Goal: Navigation & Orientation: Understand site structure

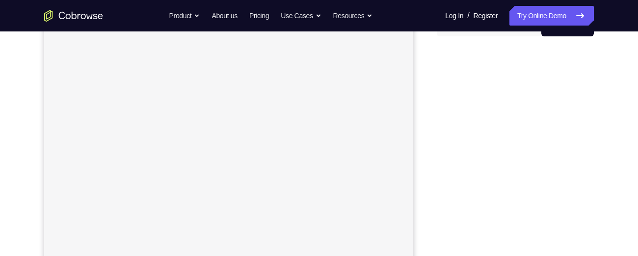
scroll to position [103, 0]
click at [606, 94] on div "Your Support Agent Your Customer Web iOS Android Next Steps We’d be happy to gi…" at bounding box center [319, 192] width 628 height 647
click at [598, 124] on div "Your Support Agent Your Customer Web iOS Android Next Steps We’d be happy to gi…" at bounding box center [319, 235] width 628 height 647
click at [600, 93] on div "Your Support Agent Your Customer Web iOS Android Next Steps We’d be happy to gi…" at bounding box center [319, 176] width 628 height 647
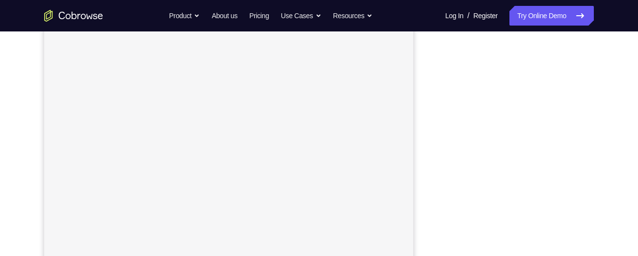
scroll to position [164, 0]
click at [592, 108] on div at bounding box center [515, 142] width 157 height 302
